Goal: Task Accomplishment & Management: Use online tool/utility

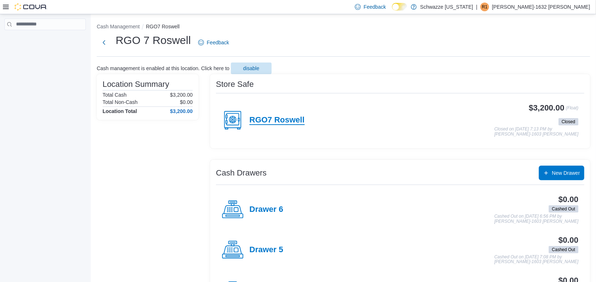
click at [265, 118] on h4 "RGO7 Roswell" at bounding box center [276, 120] width 55 height 9
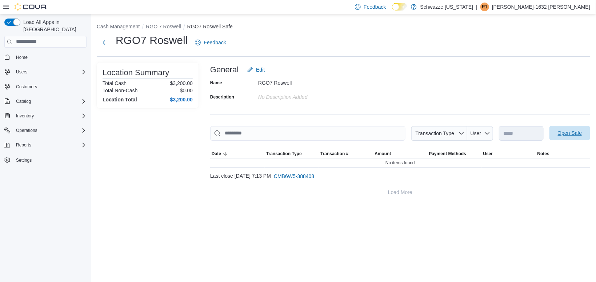
click at [574, 130] on span "Open Safe" at bounding box center [569, 132] width 24 height 7
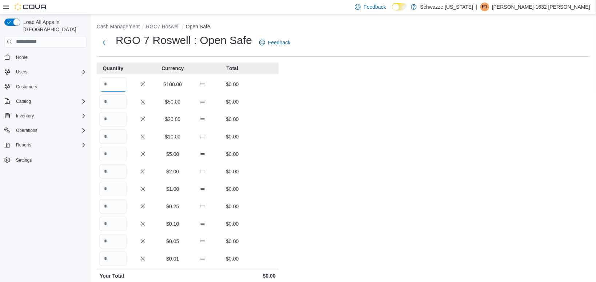
click at [118, 84] on input "Quantity" at bounding box center [113, 84] width 27 height 15
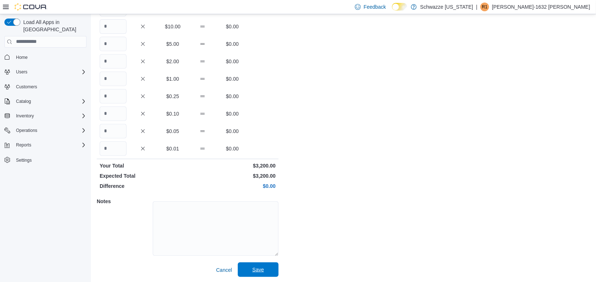
type input "**"
click at [271, 266] on span "Save" at bounding box center [258, 269] width 32 height 15
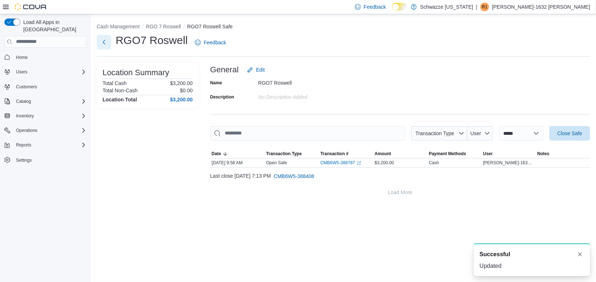
click at [105, 39] on button "Next" at bounding box center [104, 42] width 15 height 15
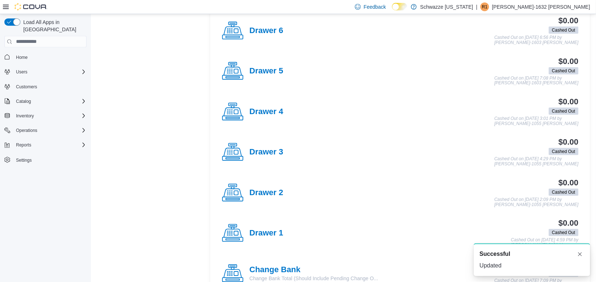
scroll to position [197, 0]
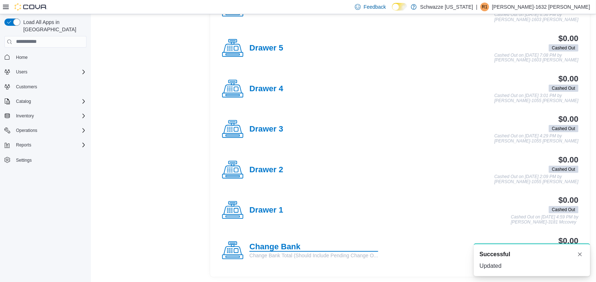
click at [269, 250] on h4 "Change Bank" at bounding box center [313, 246] width 129 height 9
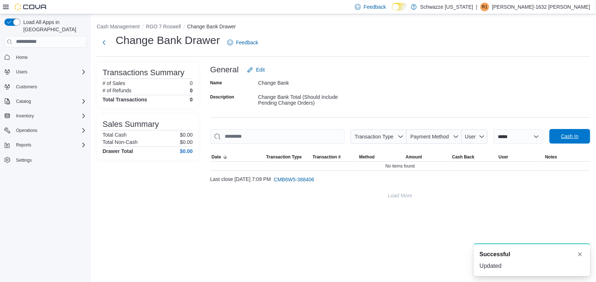
click at [560, 141] on span "Cash In" at bounding box center [569, 136] width 32 height 15
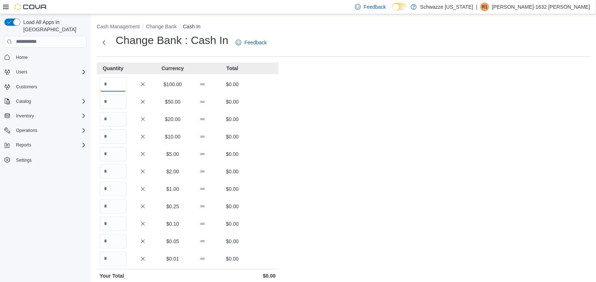
click at [109, 80] on input "Quantity" at bounding box center [113, 84] width 27 height 15
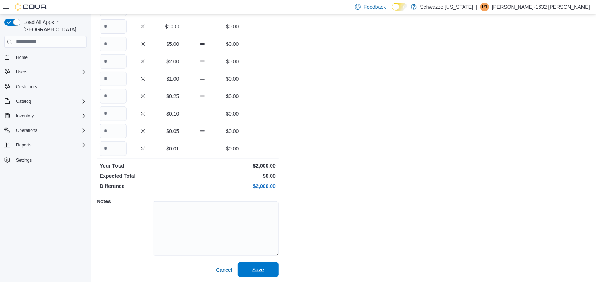
type input "**"
click at [261, 269] on span "Save" at bounding box center [258, 269] width 12 height 7
